Goal: Transaction & Acquisition: Download file/media

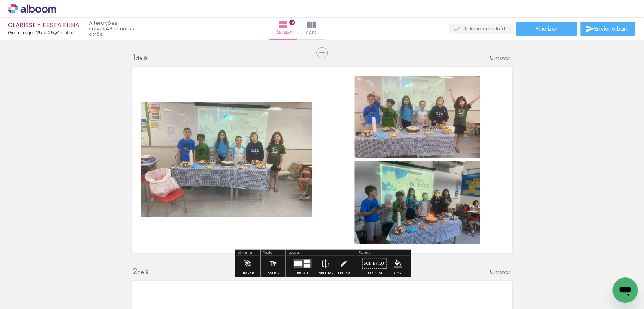
click at [39, 283] on iron-icon at bounding box center [40, 285] width 6 height 6
click at [41, 282] on paper-item "Não utilizadas" at bounding box center [25, 282] width 41 height 7
type input "Não utilizadas"
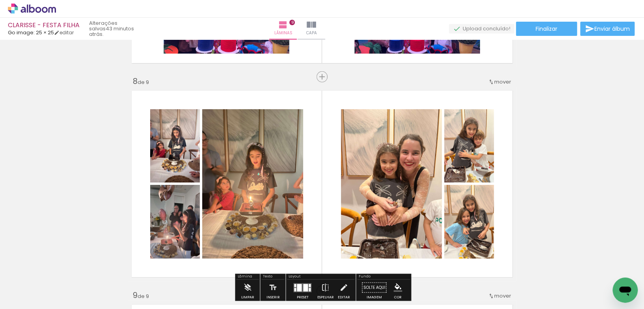
scroll to position [1466, 0]
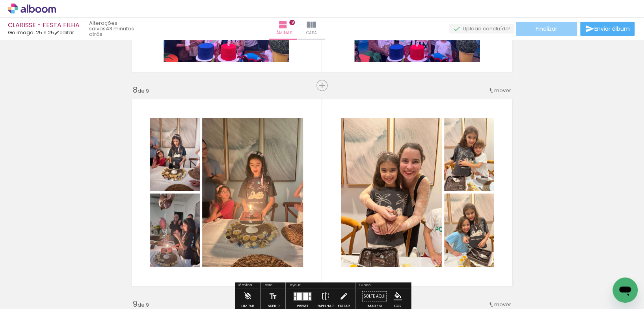
click at [548, 30] on span "Finalizar" at bounding box center [547, 29] width 22 height 6
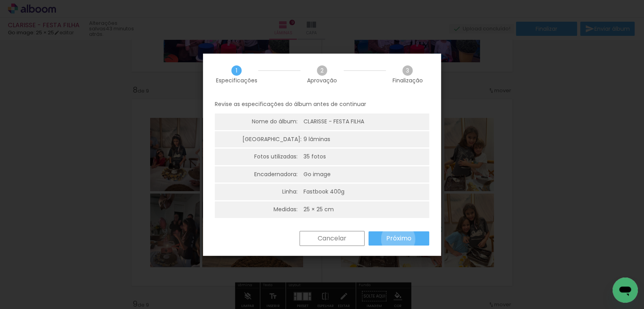
click at [0, 0] on slot "Próximo" at bounding box center [0, 0] width 0 height 0
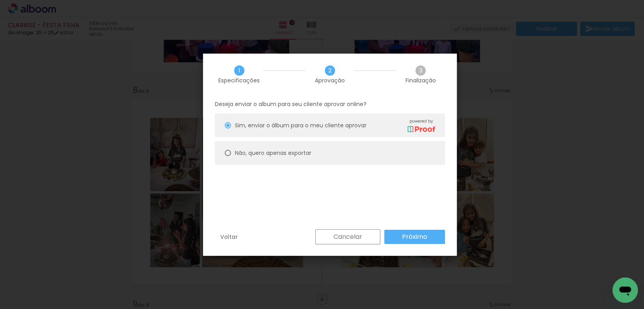
drag, startPoint x: 300, startPoint y: 153, endPoint x: 310, endPoint y: 160, distance: 12.2
click at [0, 0] on slot "Não, quero apenas exportar" at bounding box center [0, 0] width 0 height 0
type paper-radio-button "on"
click at [0, 0] on slot "Próximo" at bounding box center [0, 0] width 0 height 0
type input "Alta, 300 DPI"
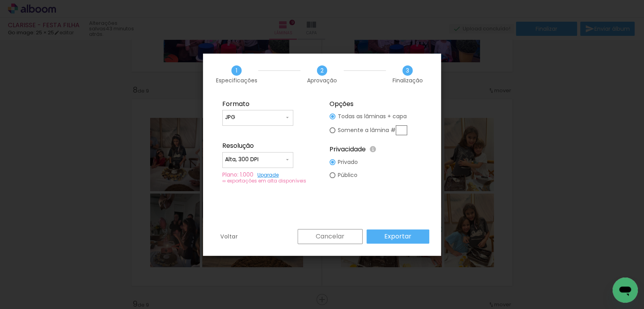
click at [0, 0] on slot "Exportar" at bounding box center [0, 0] width 0 height 0
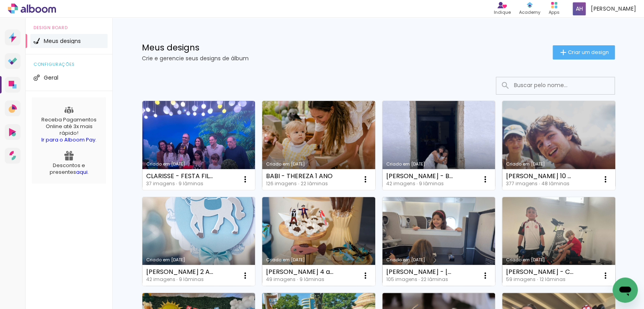
click at [225, 147] on link "Criado em [DATE]" at bounding box center [198, 145] width 113 height 89
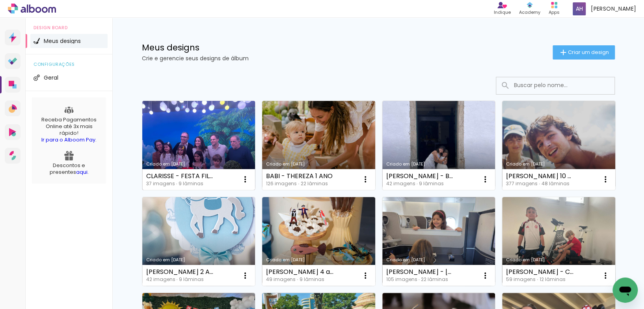
click at [237, 134] on link "Criado em [DATE]" at bounding box center [198, 145] width 113 height 89
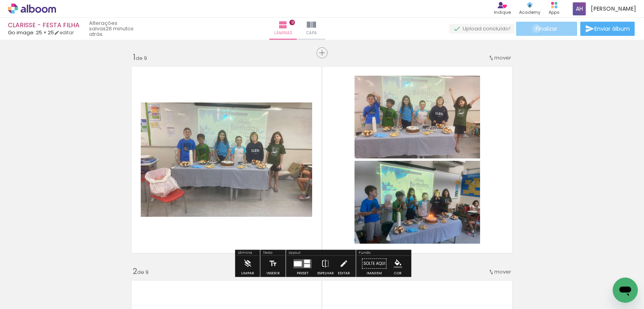
click at [536, 28] on span "Finalizar" at bounding box center [547, 29] width 22 height 6
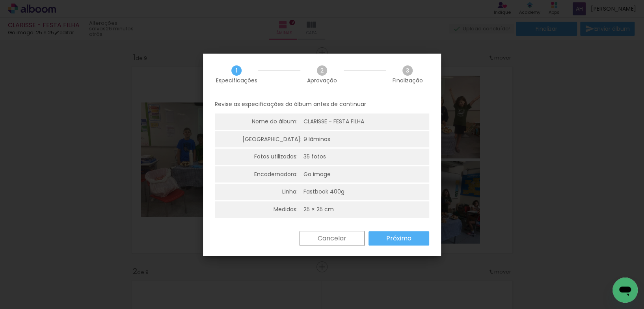
click at [0, 0] on slot "Próximo" at bounding box center [0, 0] width 0 height 0
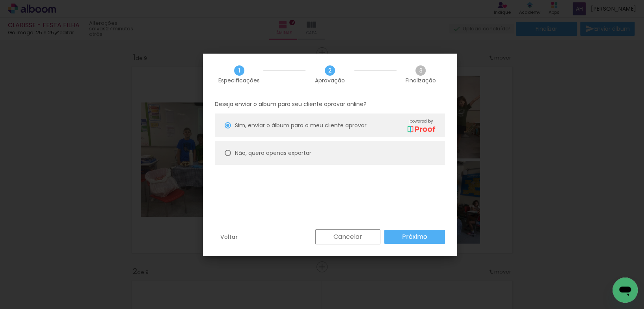
drag, startPoint x: 274, startPoint y: 152, endPoint x: 278, endPoint y: 154, distance: 4.2
click at [0, 0] on slot "Não, quero apenas exportar" at bounding box center [0, 0] width 0 height 0
type paper-radio-button "on"
click at [0, 0] on slot "Próximo" at bounding box center [0, 0] width 0 height 0
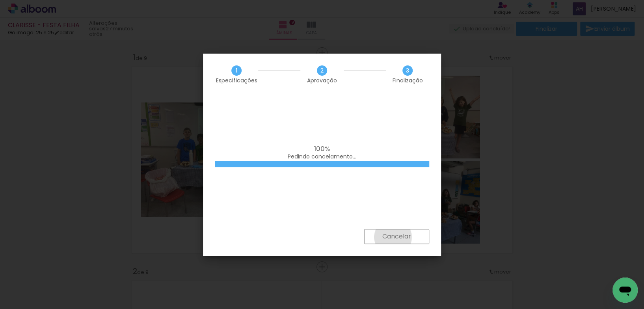
click at [0, 0] on slot "Cancelar" at bounding box center [0, 0] width 0 height 0
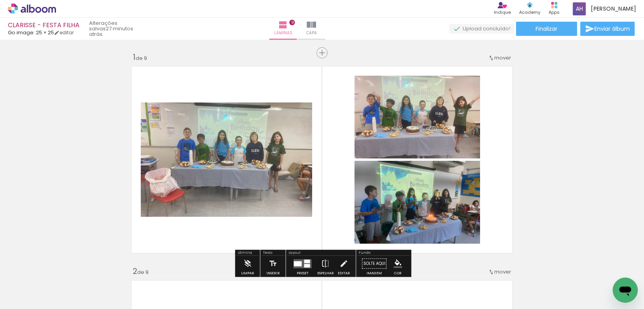
click at [585, 30] on iron-icon at bounding box center [589, 28] width 9 height 9
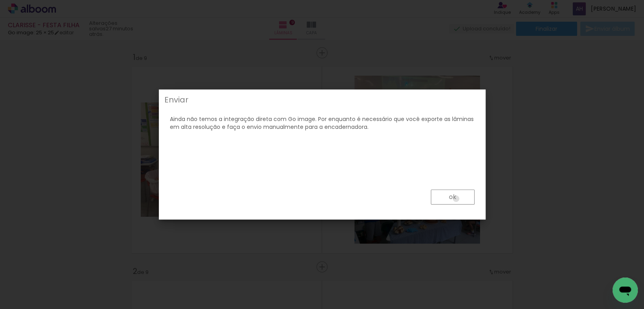
click at [456, 199] on paper-button "ok" at bounding box center [453, 197] width 44 height 15
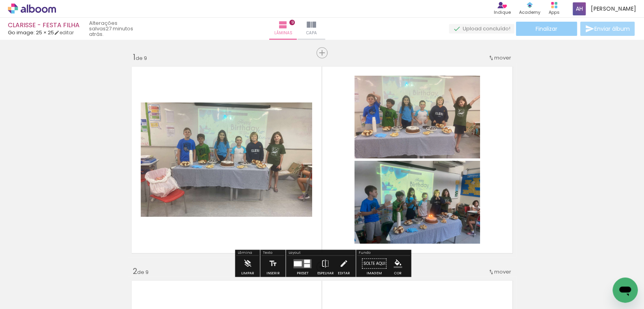
click at [538, 31] on span "Finalizar" at bounding box center [547, 29] width 22 height 6
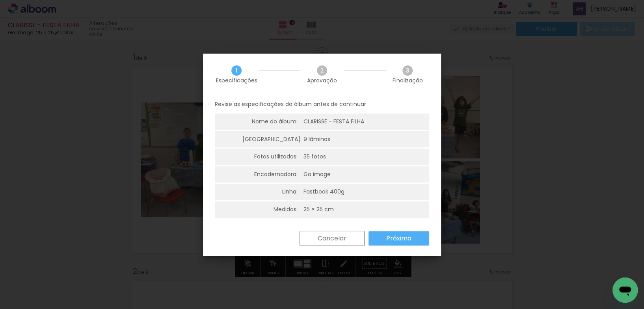
click at [0, 0] on slot "Próximo" at bounding box center [0, 0] width 0 height 0
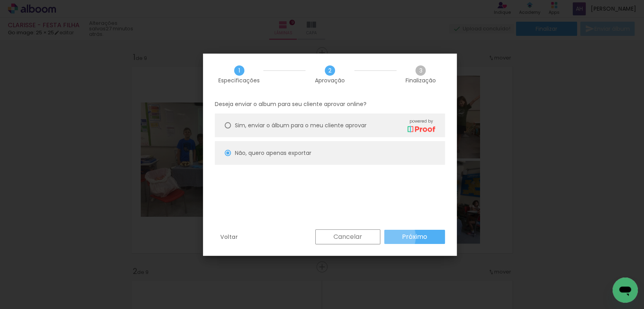
click at [390, 237] on paper-button "Próximo" at bounding box center [414, 237] width 61 height 14
type input "Alta, 300 DPI"
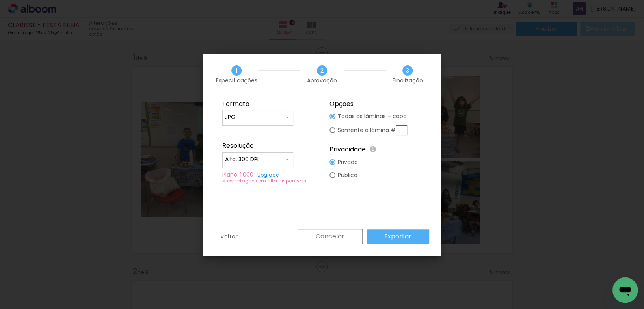
click at [0, 0] on slot "Público" at bounding box center [0, 0] width 0 height 0
type paper-radio-button "on"
click at [0, 0] on slot "Privado" at bounding box center [0, 0] width 0 height 0
type paper-radio-button "on"
click at [0, 0] on slot "Exportar" at bounding box center [0, 0] width 0 height 0
